Goal: Transaction & Acquisition: Register for event/course

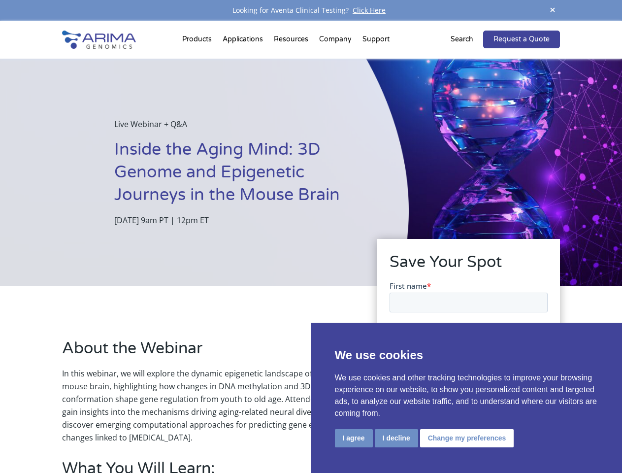
click at [311, 236] on div "Live Webinar + Q&A Inside the Aging Mind: 3D Genome and Epigenetic Journeys in …" at bounding box center [204, 172] width 409 height 227
click at [353, 438] on button "I agree" at bounding box center [354, 438] width 38 height 18
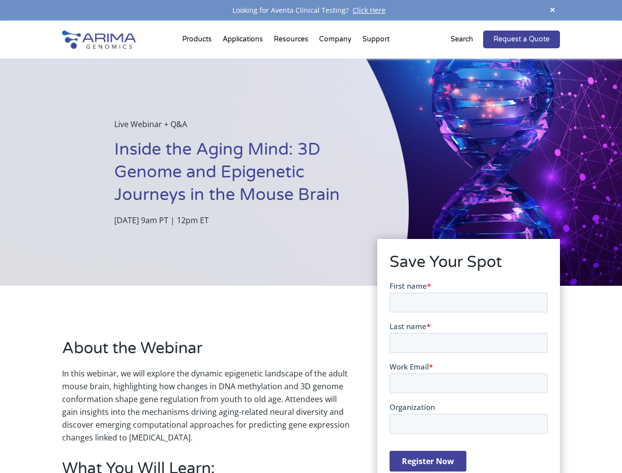
click at [395, 437] on form "First name * Last name * Work Email * Organization Register Now" at bounding box center [468, 379] width 158 height 199
click at [465, 437] on form "First name * Last name * Work Email * Organization Register Now" at bounding box center [468, 379] width 158 height 199
click at [552, 10] on span at bounding box center [552, 10] width 15 height 13
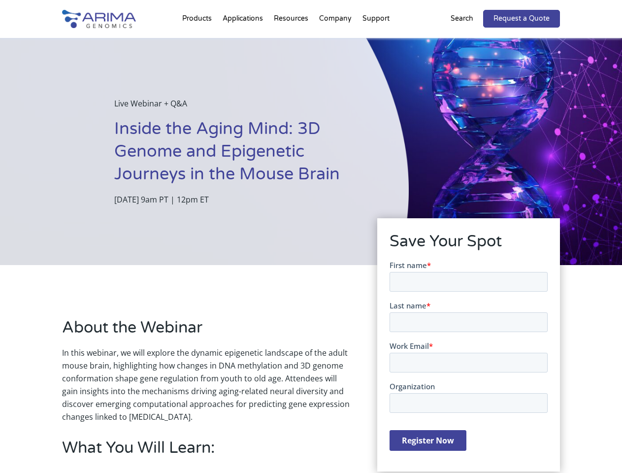
click at [311, 247] on div "Live Webinar + Q&A Inside the Aging Mind: 3D Genome and Epigenetic Journeys in …" at bounding box center [204, 151] width 409 height 227
click at [198, 41] on div "Live Webinar + Q&A Inside the Aging Mind: 3D Genome and Epigenetic Journeys in …" at bounding box center [204, 151] width 409 height 227
click at [292, 41] on div "Live Webinar + Q&A Inside the Aging Mind: 3D Genome and Epigenetic Journeys in …" at bounding box center [204, 151] width 409 height 227
click at [336, 41] on div "Live Webinar + Q&A Inside the Aging Mind: 3D Genome and Epigenetic Journeys in …" at bounding box center [204, 151] width 409 height 227
click at [376, 41] on div "Live Webinar + Q&A Inside the Aging Mind: 3D Genome and Epigenetic Journeys in …" at bounding box center [204, 151] width 409 height 227
